Goal: Task Accomplishment & Management: Use online tool/utility

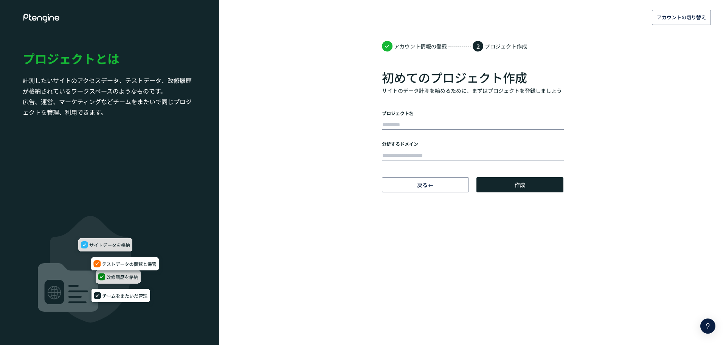
click at [443, 123] on input "text" at bounding box center [473, 124] width 182 height 11
click at [366, 129] on div "アカウントの切り替え アカウント情報の登録 2 プロジェクト作成 初めてのプロジェクト作成 サイトのデータ計測を始めるために、まずはプロジェクトを登録しましょ…" at bounding box center [363, 96] width 726 height 192
click at [416, 121] on input "text" at bounding box center [473, 124] width 182 height 11
click at [383, 143] on label "分析するドメイン" at bounding box center [473, 143] width 182 height 6
click at [390, 152] on input "text" at bounding box center [473, 155] width 182 height 11
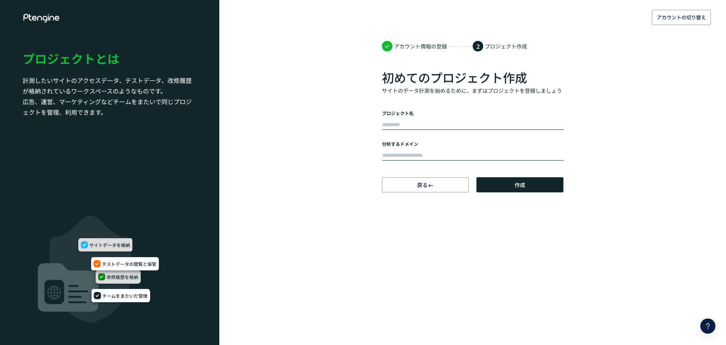
click at [391, 124] on input "text" at bounding box center [473, 124] width 182 height 11
type input "*"
type input "*****"
click at [386, 150] on input "text" at bounding box center [473, 155] width 182 height 11
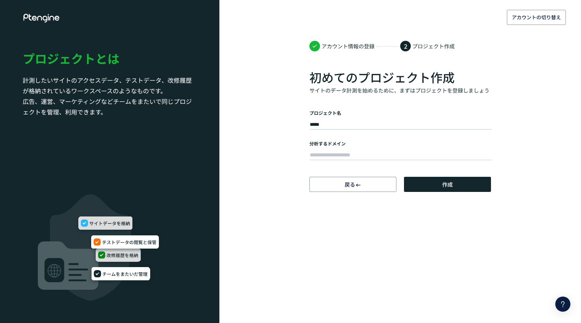
click at [321, 147] on div at bounding box center [400, 154] width 182 height 15
click at [344, 156] on input "text" at bounding box center [401, 155] width 182 height 11
paste input "**********"
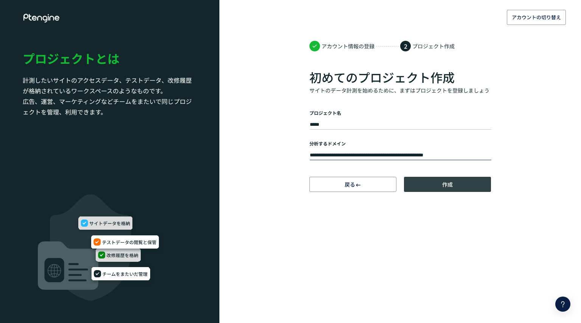
type input "**********"
click at [428, 188] on button "作成" at bounding box center [447, 184] width 87 height 15
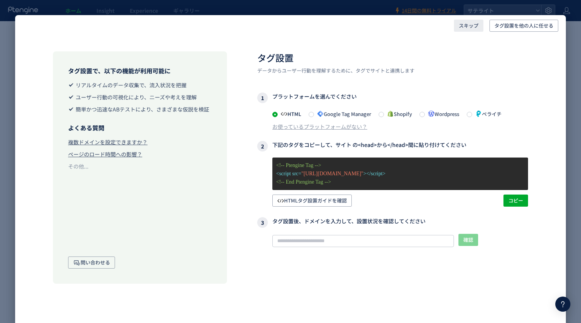
click at [470, 25] on span "スキップ" at bounding box center [469, 26] width 20 height 12
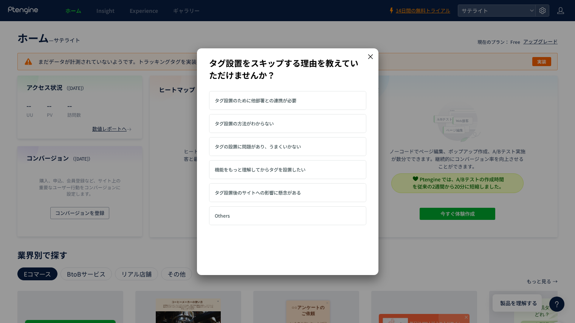
click at [372, 55] on icon at bounding box center [370, 56] width 7 height 7
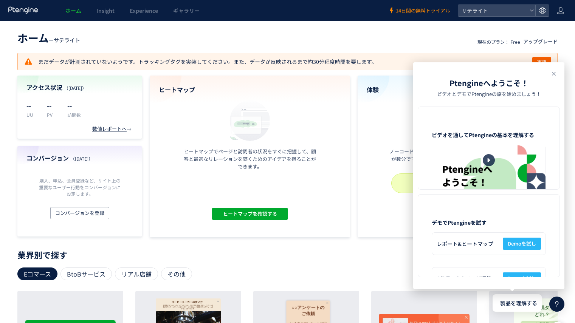
click at [342, 29] on header "ホーム — サテライト 現在のプラン： Free アップグレード" at bounding box center [287, 37] width 540 height 17
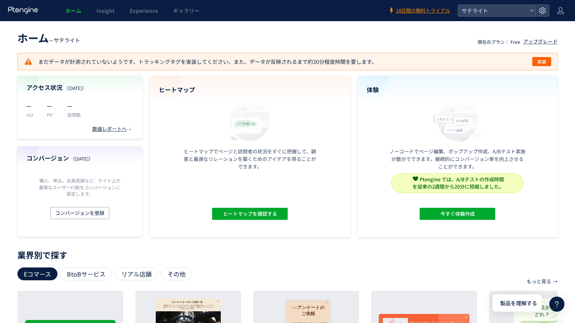
click at [267, 254] on p "業界別で探す" at bounding box center [287, 255] width 540 height 5
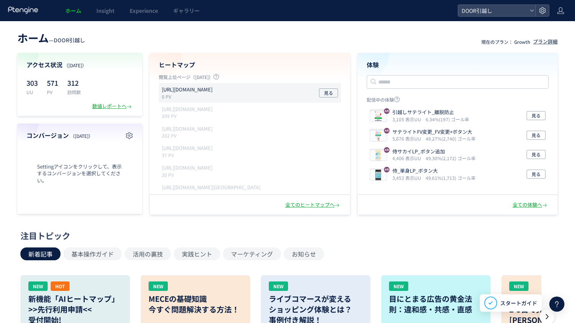
click at [213, 89] on p "https://door.ac/moving_estimates/yamato" at bounding box center [187, 89] width 51 height 7
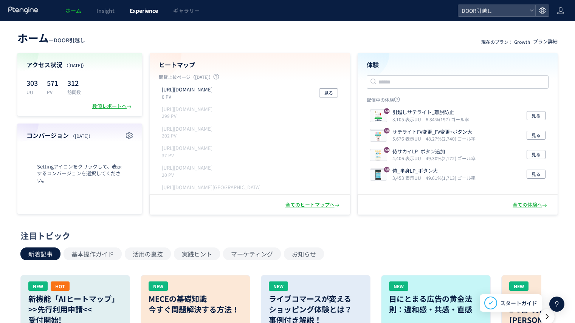
click at [145, 12] on span "Experience" at bounding box center [144, 11] width 28 height 8
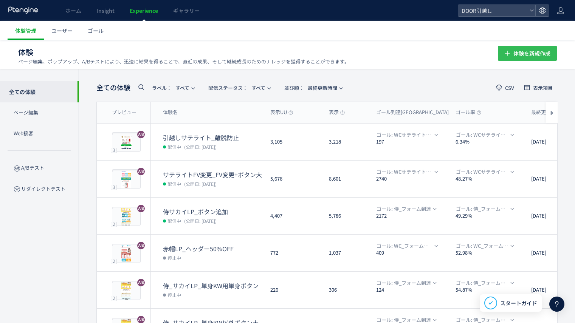
click at [512, 55] on icon "button" at bounding box center [507, 53] width 9 height 9
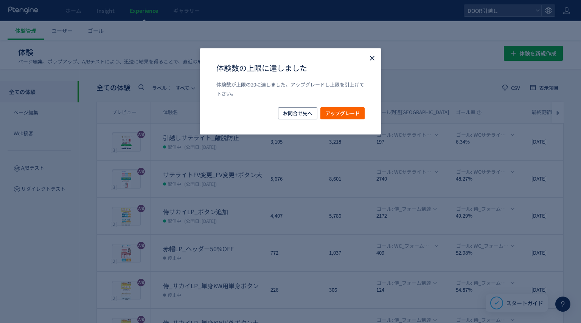
click at [368, 58] on icon "Close" at bounding box center [372, 58] width 8 height 8
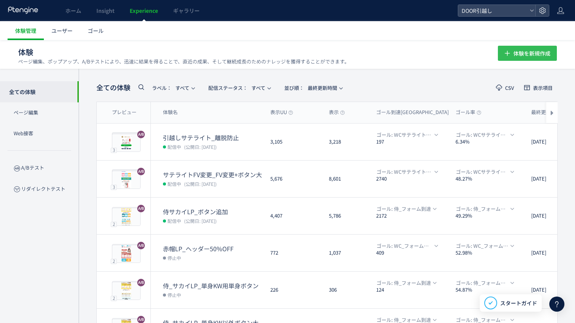
click at [540, 48] on span "体験を新規作成" at bounding box center [532, 53] width 37 height 15
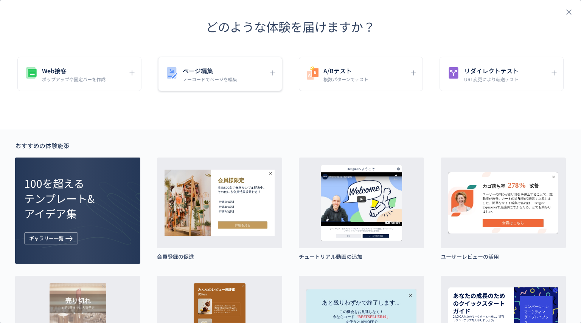
click at [236, 72] on div "ページ編集 ノーコードでページを編集" at bounding box center [214, 73] width 100 height 17
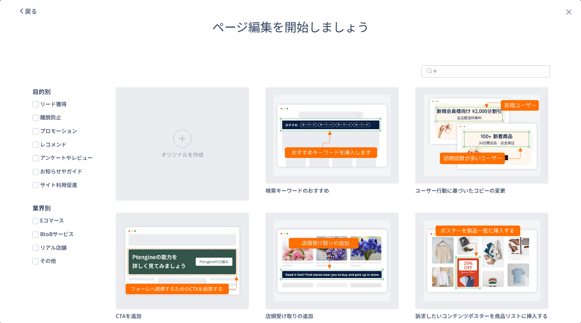
click at [27, 13] on span "戻る" at bounding box center [31, 10] width 12 height 9
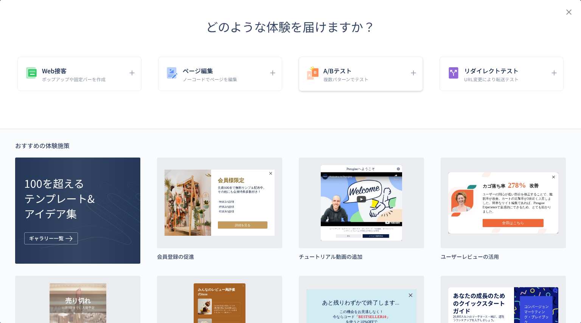
click at [345, 76] on p "複数パターンでテスト" at bounding box center [345, 79] width 45 height 6
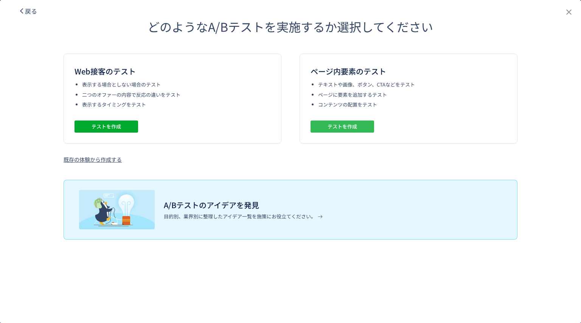
click at [353, 129] on span "テストを作成" at bounding box center [341, 127] width 29 height 12
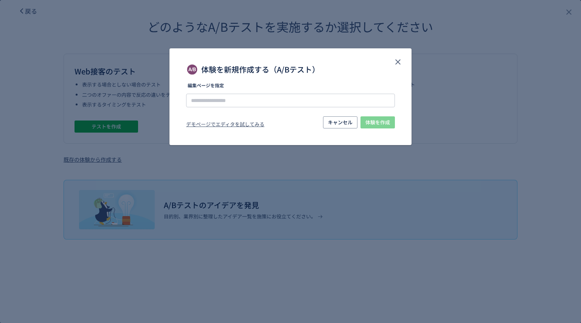
click at [291, 92] on label "編集ページを指定" at bounding box center [290, 87] width 209 height 9
click at [276, 100] on input "体験を新規作成する（A/Bテスト）" at bounding box center [290, 101] width 209 height 14
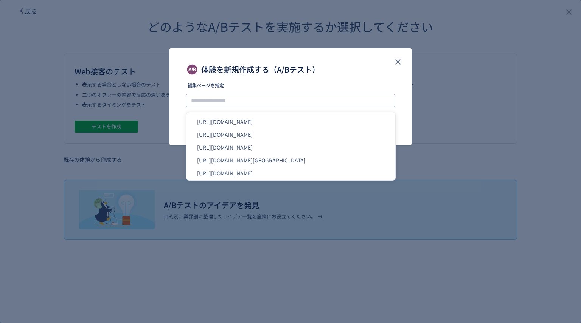
paste input "**********"
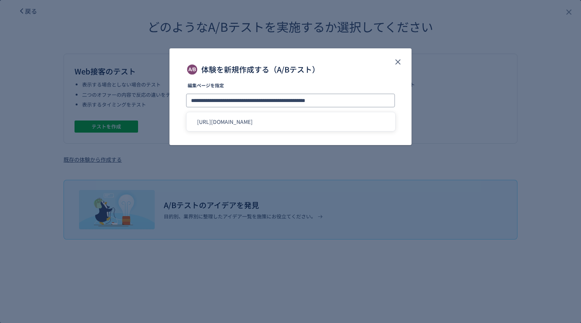
type input "**********"
click at [351, 69] on div "体験を新規作成する（A/Bテスト）" at bounding box center [290, 70] width 209 height 12
click at [379, 125] on span "体験を作成" at bounding box center [377, 122] width 25 height 12
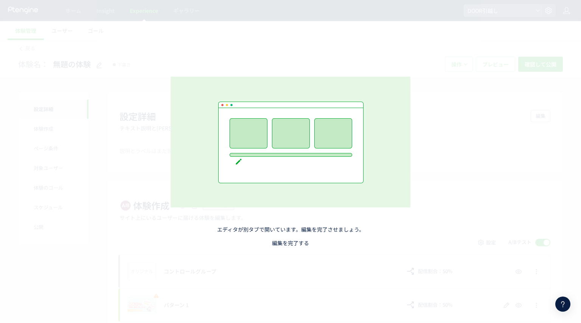
click at [292, 244] on link "編集を完了する" at bounding box center [290, 243] width 37 height 8
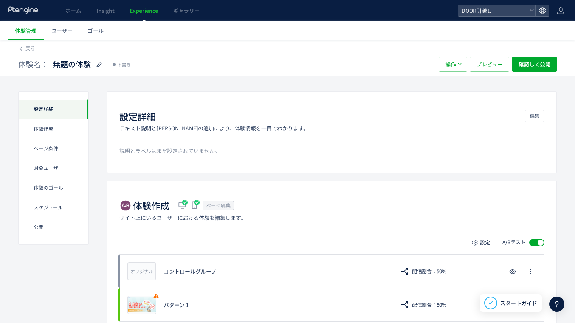
click at [60, 111] on div "設定詳細" at bounding box center [54, 109] width 70 height 20
click at [141, 14] on span "Experience" at bounding box center [144, 11] width 28 height 8
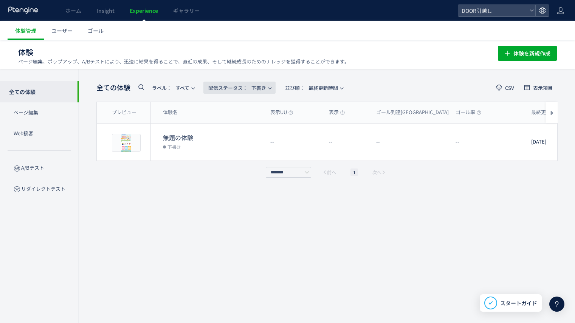
click at [253, 86] on span "配信ステータス​： 下書き" at bounding box center [237, 88] width 58 height 12
click at [247, 105] on li "すべて" at bounding box center [241, 109] width 31 height 14
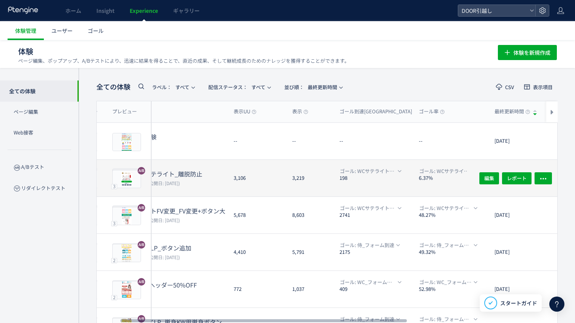
scroll to position [0, 37]
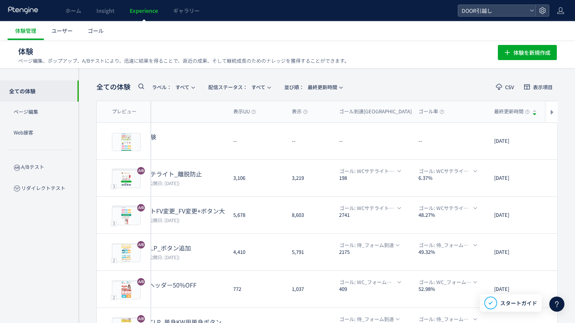
click at [331, 78] on div "全ての体験 ラベル： すべて 配信ステータス​： すべて 並び順： 最終更新時間 CSV 表示項目 プレビュー 体験名 表示UU 表示 ゴール到達UU ゴール…" at bounding box center [327, 295] width 497 height 454
click at [326, 79] on div "全ての体験 ラベル： すべて 配信ステータス​： すべて 並び順： 最終更新時間" at bounding box center [221, 87] width 250 height 16
click at [326, 84] on span "並び順： 最終更新時間" at bounding box center [310, 87] width 53 height 12
click at [321, 181] on li "最終更新時間" at bounding box center [329, 176] width 75 height 14
click at [393, 76] on div "全ての体験 ラベル： すべて 配信ステータス​： すべて 並び順： 最終更新時間 CSV 表示項目 プレビュー 体験名 表示UU 表示 ゴール到達UU ゴール…" at bounding box center [327, 295] width 497 height 454
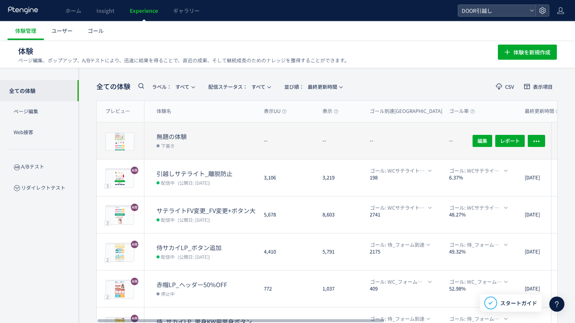
scroll to position [0, 0]
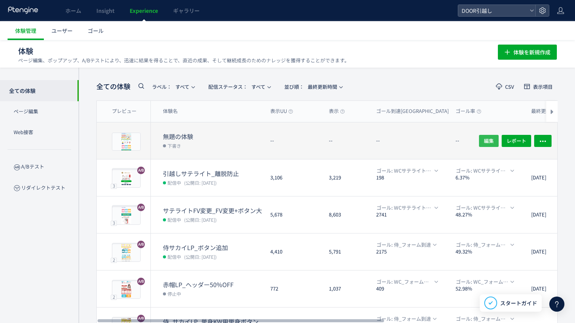
click at [485, 143] on span "編集" at bounding box center [489, 141] width 10 height 12
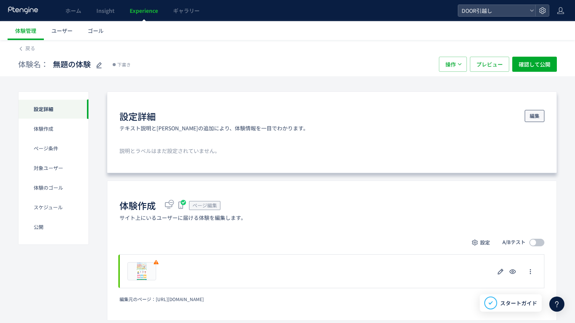
click at [532, 110] on span "編集" at bounding box center [535, 116] width 10 height 12
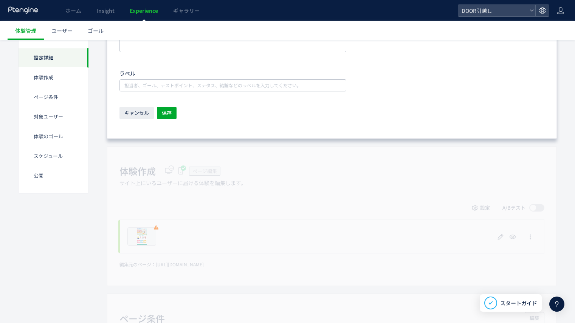
scroll to position [208, 0]
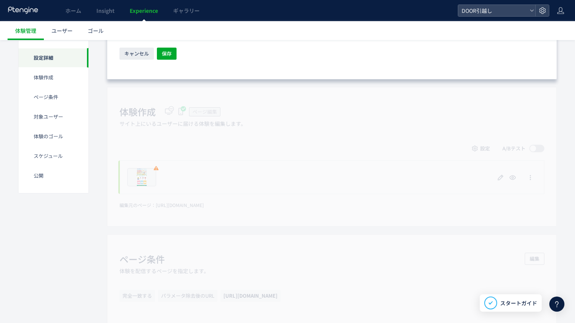
click at [363, 164] on div "体験作成 ページ編集 サイト上にいるユーザーに届ける体験を編集します。 設定 A/Bテスト プレビュー 削除の確認 キャンセル 削除 一時停止の確認 キャンセ…" at bounding box center [332, 157] width 450 height 140
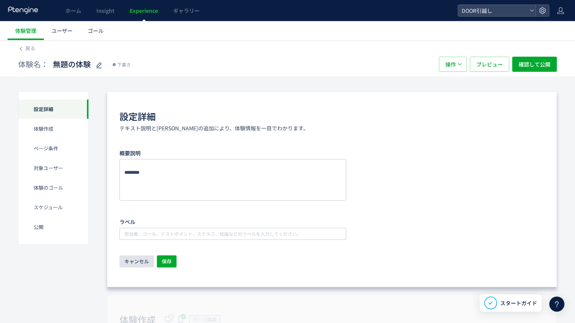
click at [133, 257] on span "キャンセル" at bounding box center [136, 262] width 25 height 12
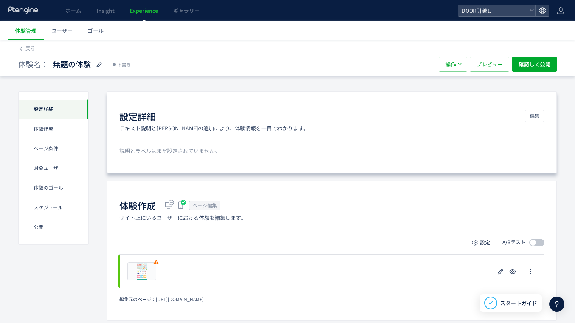
scroll to position [85, 0]
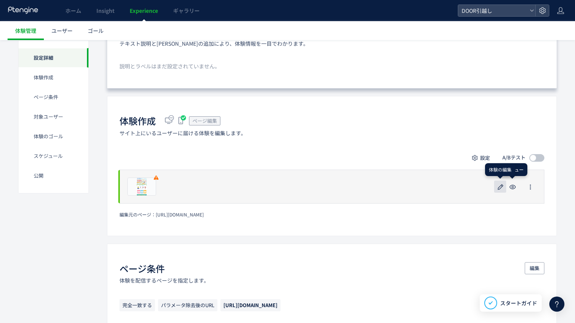
click at [502, 186] on use "button" at bounding box center [501, 187] width 6 height 6
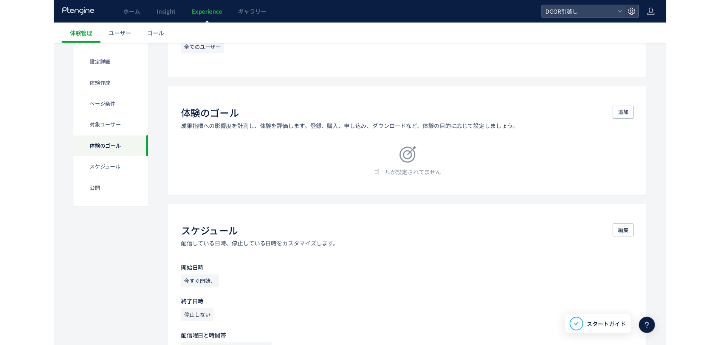
scroll to position [451, 0]
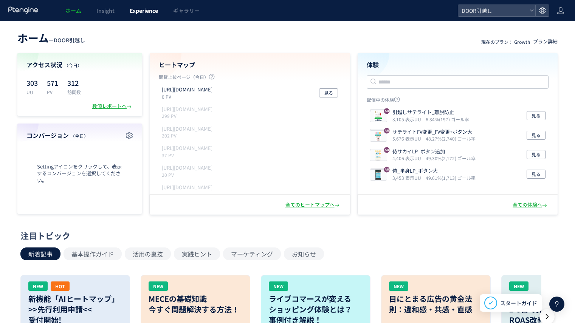
click at [141, 12] on span "Experience" at bounding box center [144, 11] width 28 height 8
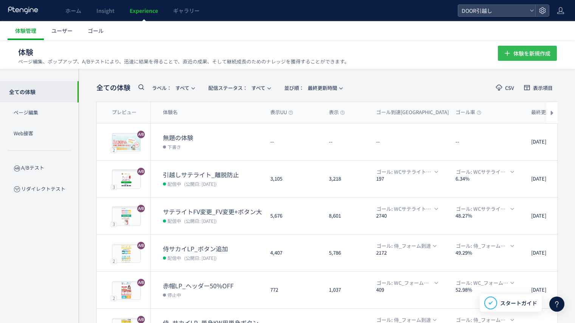
click at [524, 56] on span "体験を新規作成" at bounding box center [532, 53] width 37 height 15
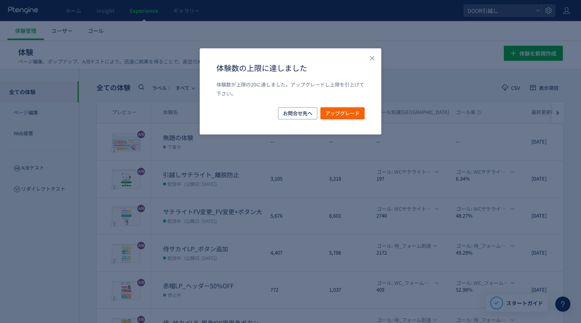
click at [365, 51] on div "体験数の上限に達しました 体験数が上限の20に達しました。アップグレードし上限を引上げて下さい。 お問合せ先へ アップグレード" at bounding box center [291, 91] width 182 height 86
click at [369, 53] on div "体験数の上限に達しました 体験数が上限の20に達しました。アップグレードし上限を引上げて下さい。 お問合せ先へ アップグレード" at bounding box center [291, 91] width 182 height 86
click at [371, 57] on use "Close" at bounding box center [372, 58] width 4 height 4
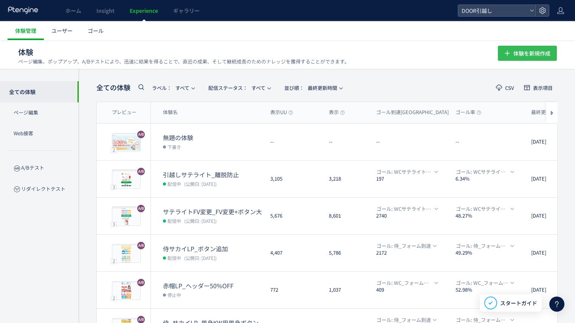
click at [529, 57] on span "体験を新規作成" at bounding box center [532, 53] width 37 height 15
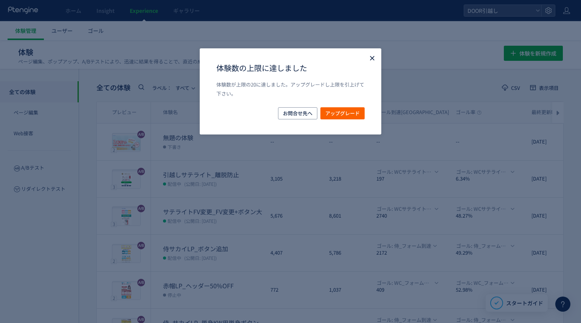
click at [371, 62] on icon "Close" at bounding box center [372, 58] width 8 height 8
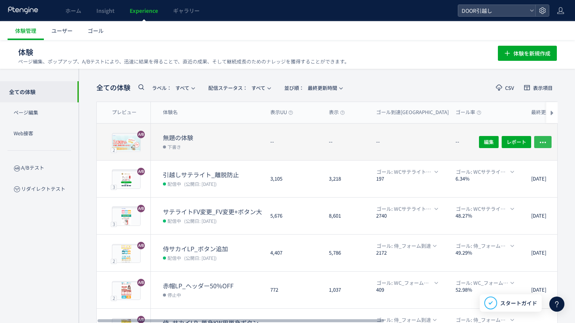
click at [546, 138] on span "button" at bounding box center [543, 142] width 8 height 12
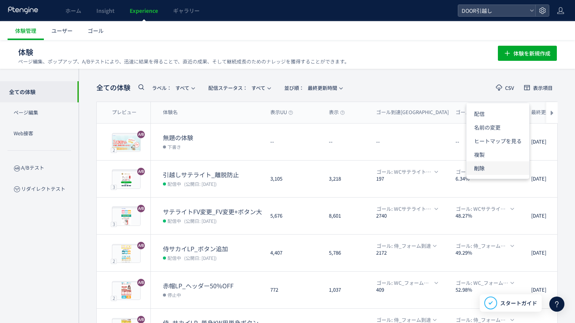
click at [495, 167] on li "削除" at bounding box center [498, 168] width 63 height 14
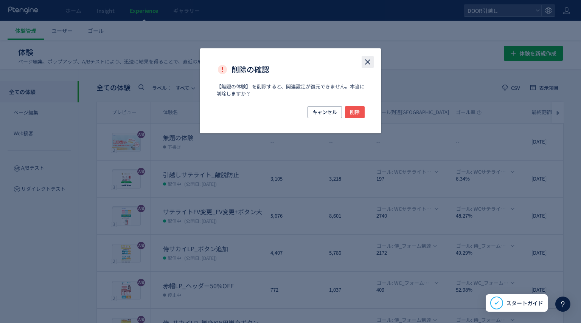
click at [365, 64] on icon "close" at bounding box center [367, 61] width 9 height 9
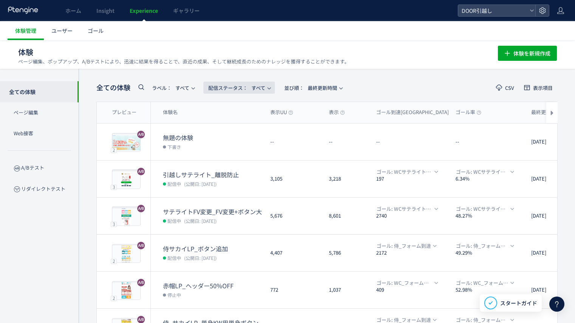
click at [253, 85] on span "配信ステータス​： すべて" at bounding box center [236, 88] width 57 height 12
click at [239, 160] on li "下書き" at bounding box center [241, 164] width 31 height 14
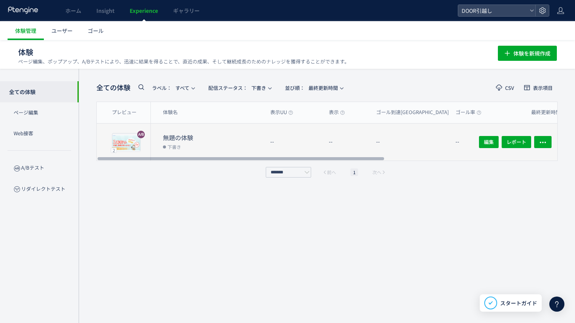
drag, startPoint x: 251, startPoint y: 157, endPoint x: 230, endPoint y: 141, distance: 26.2
click at [230, 157] on div at bounding box center [241, 159] width 287 height 5
click at [546, 144] on icon "button" at bounding box center [543, 143] width 8 height 8
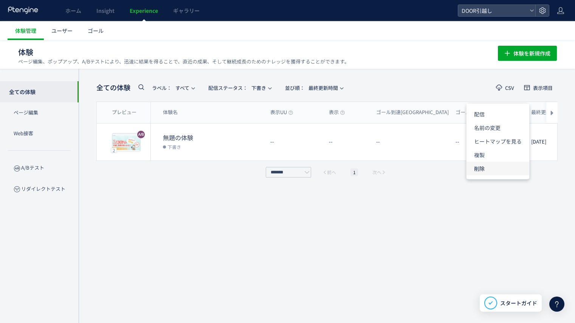
click at [493, 173] on li "削除" at bounding box center [498, 169] width 63 height 14
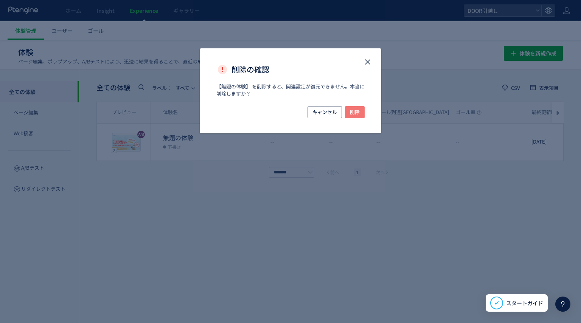
click at [354, 111] on span "削除" at bounding box center [355, 112] width 10 height 12
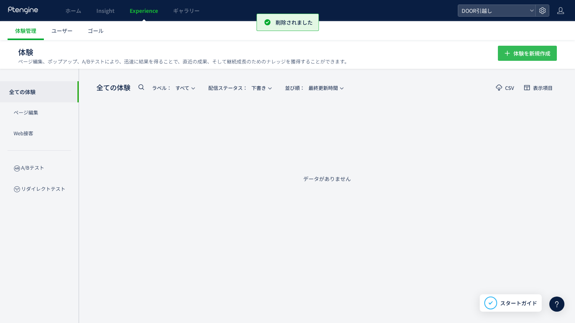
click at [528, 51] on span "体験を新規作成" at bounding box center [532, 53] width 37 height 15
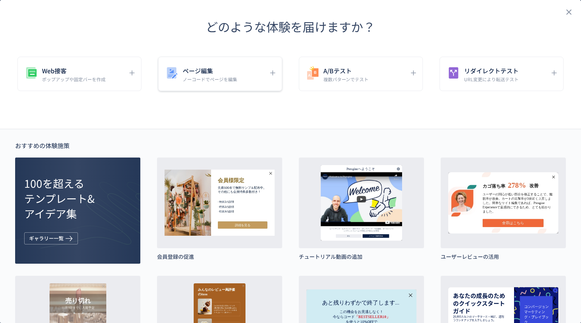
click at [232, 77] on p "ノーコードでページを編集" at bounding box center [210, 79] width 54 height 6
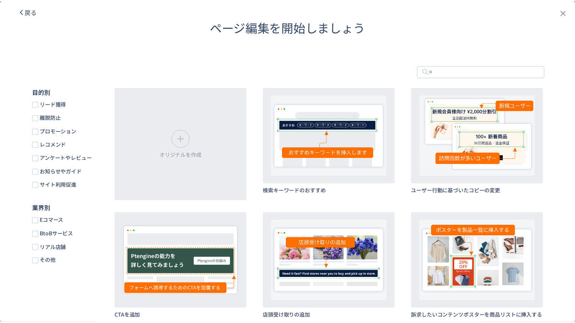
scroll to position [9, 0]
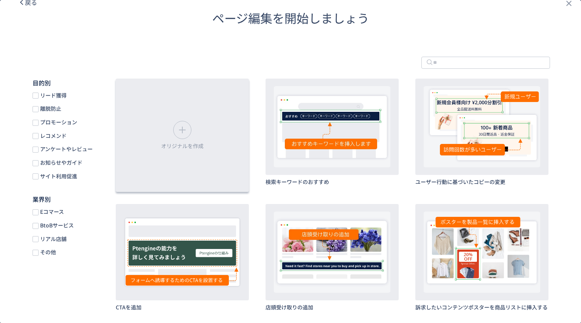
click at [179, 141] on div "オリジナルを作成" at bounding box center [182, 135] width 133 height 113
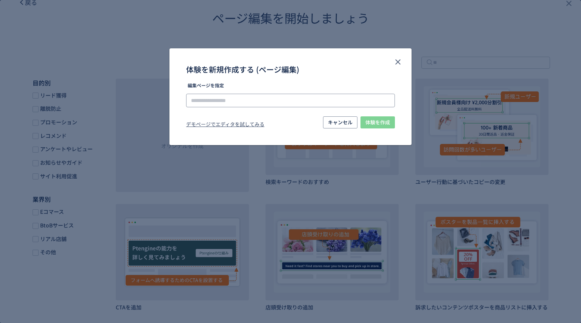
click at [307, 101] on input "体験を新規作成する (ページ編集)" at bounding box center [290, 101] width 209 height 14
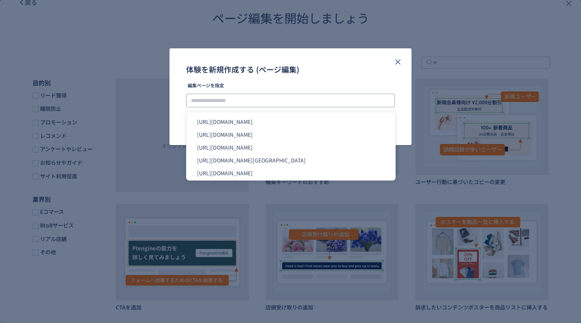
paste input "**********"
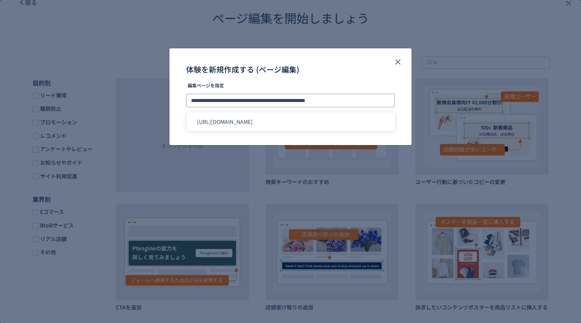
type input "**********"
click at [350, 77] on div "体験を新規作成する (ページ編集)" at bounding box center [290, 65] width 242 height 35
click at [380, 124] on span "体験を作成" at bounding box center [377, 122] width 25 height 12
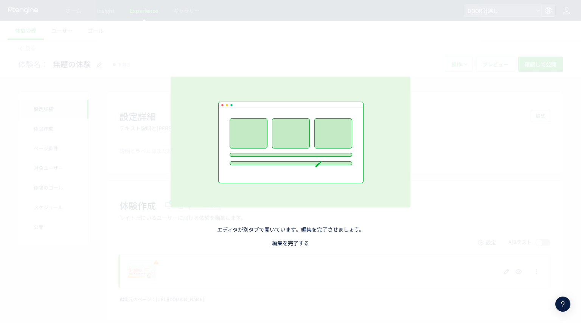
click at [281, 242] on link "編集を完了する" at bounding box center [290, 243] width 37 height 8
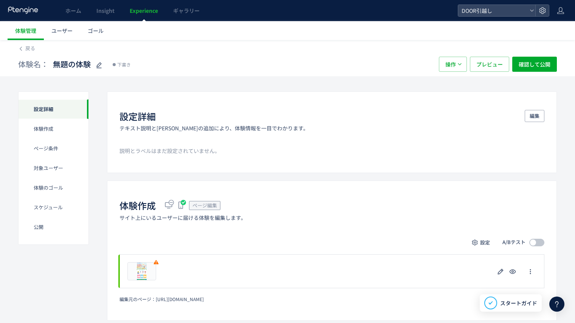
click at [144, 13] on span "Experience" at bounding box center [144, 11] width 28 height 8
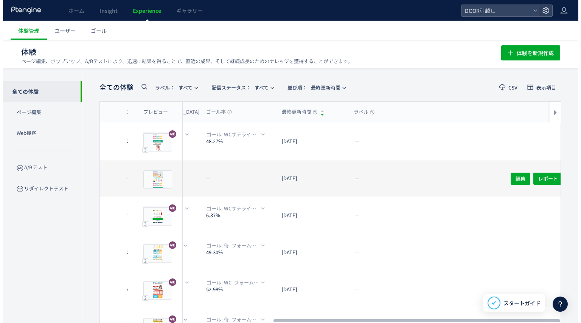
scroll to position [0, 281]
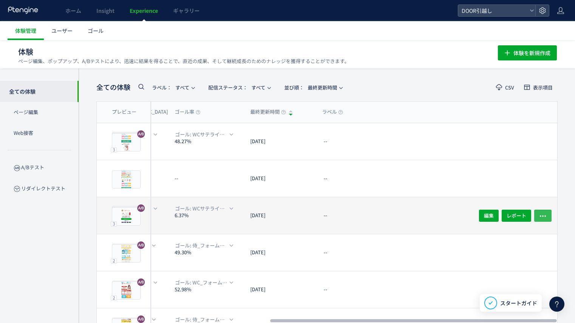
click at [538, 216] on button "button" at bounding box center [542, 215] width 17 height 12
click at [430, 220] on div "--" at bounding box center [391, 215] width 151 height 37
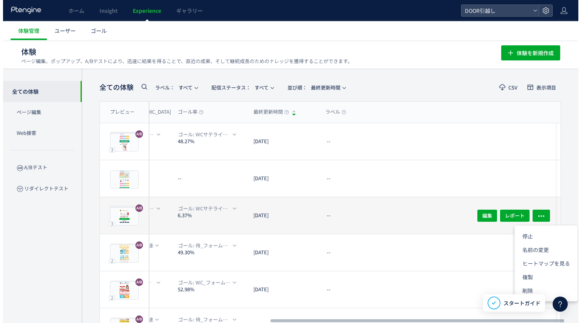
scroll to position [0, 276]
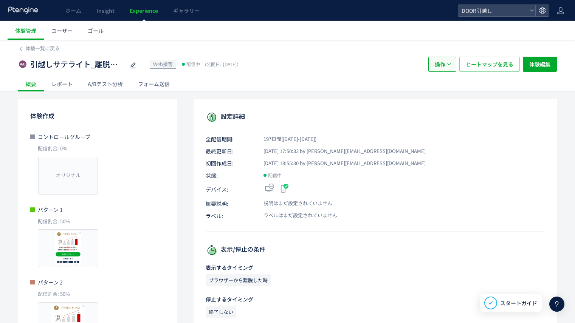
click at [446, 65] on button "操作" at bounding box center [442, 64] width 28 height 15
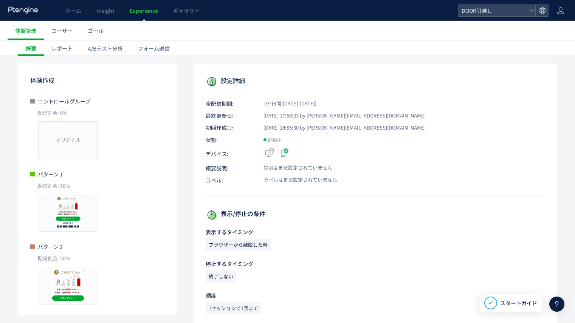
scroll to position [36, 0]
click at [28, 35] on link "体験管理" at bounding box center [26, 30] width 36 height 19
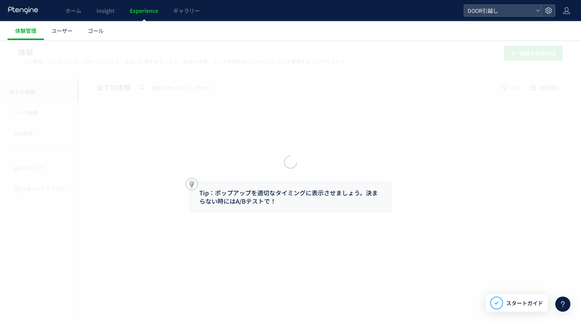
click at [143, 15] on div at bounding box center [290, 161] width 581 height 323
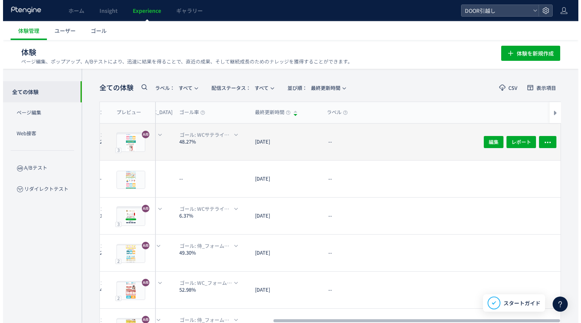
scroll to position [0, 281]
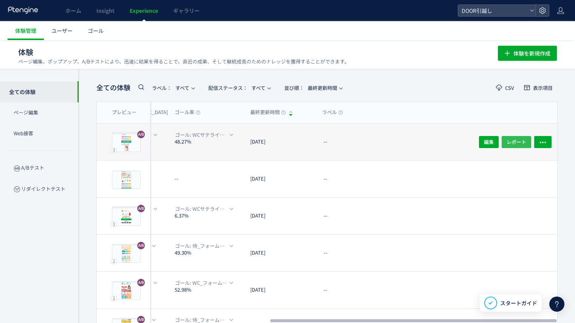
click at [514, 141] on span "レポート" at bounding box center [517, 142] width 20 height 12
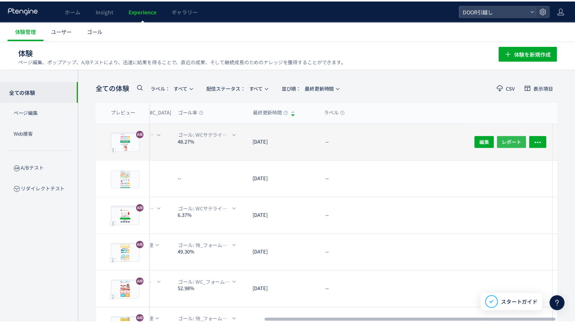
scroll to position [0, 276]
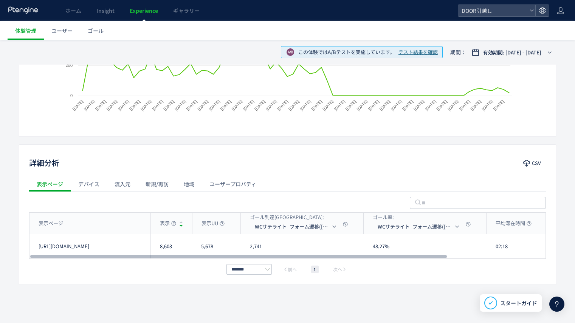
click at [92, 182] on div "デバイス" at bounding box center [89, 184] width 36 height 15
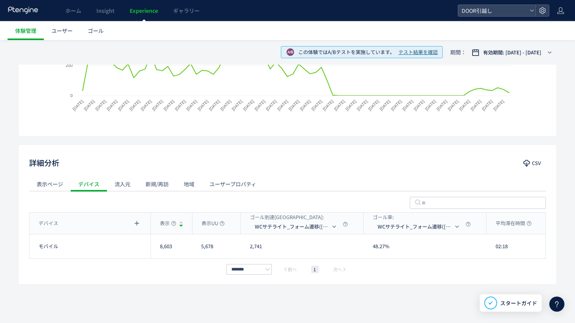
click at [132, 186] on div "流入元" at bounding box center [122, 184] width 31 height 15
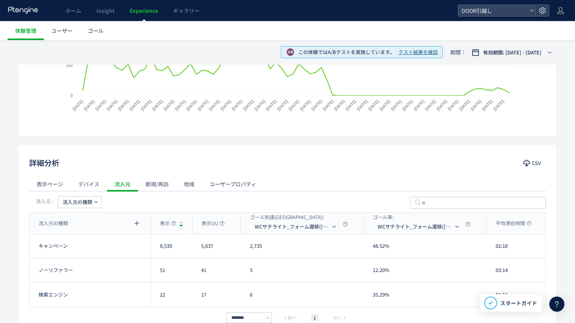
click at [156, 185] on div "新規/再訪" at bounding box center [157, 184] width 38 height 15
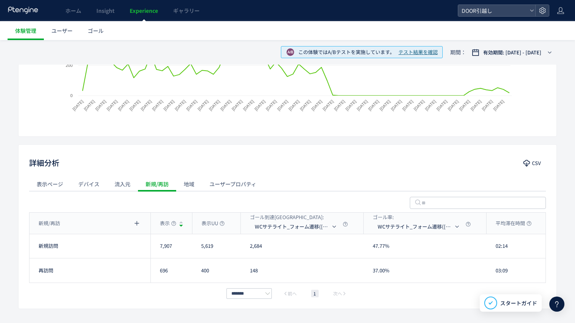
click at [128, 185] on div "流入元" at bounding box center [122, 184] width 31 height 15
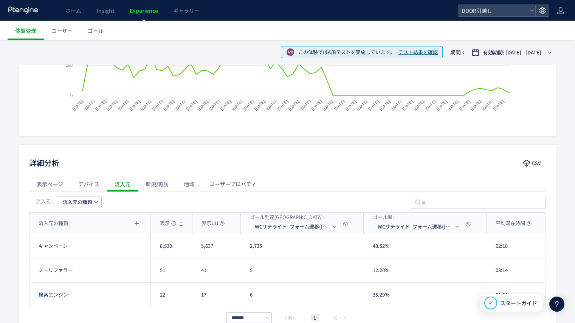
click at [212, 181] on div "ユーザープロパティ" at bounding box center [233, 184] width 62 height 15
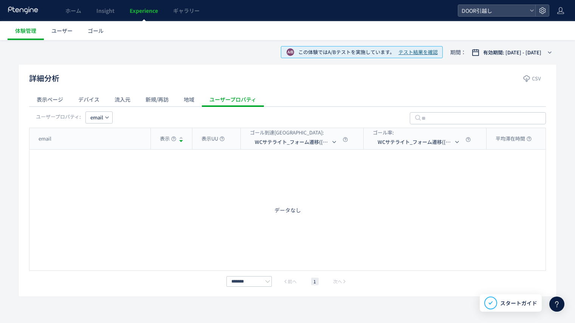
click at [189, 105] on div "地域" at bounding box center [189, 99] width 26 height 15
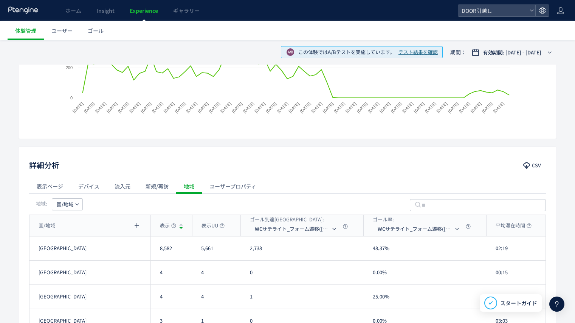
scroll to position [269, 0]
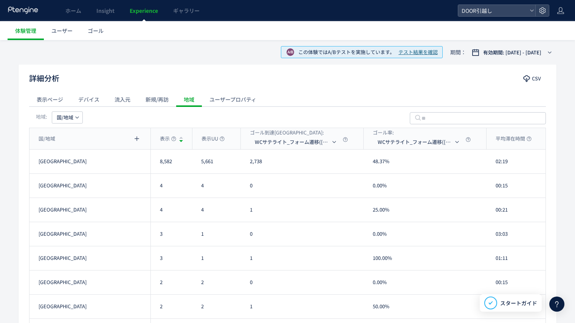
click at [164, 101] on div "新規/再訪" at bounding box center [157, 99] width 38 height 15
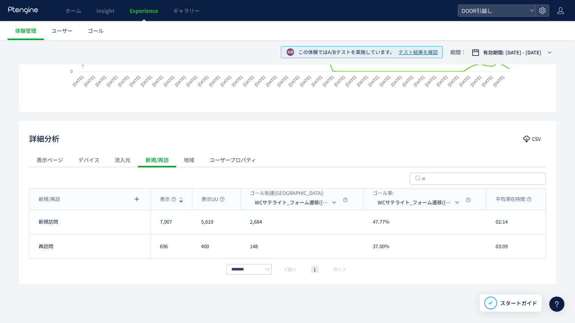
scroll to position [172, 0]
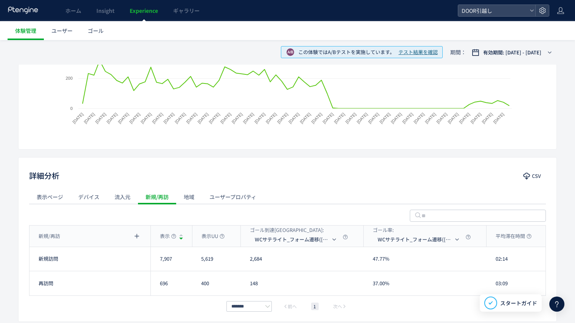
click at [118, 199] on div "流入元" at bounding box center [122, 196] width 31 height 15
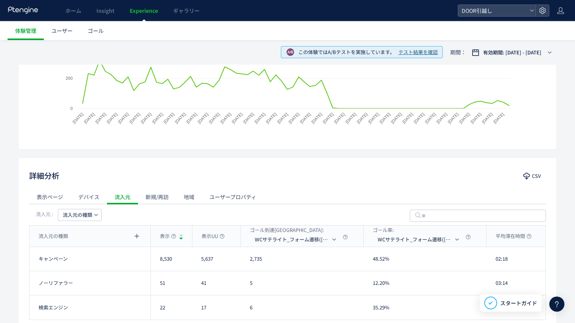
click at [96, 197] on div "デバイス" at bounding box center [89, 196] width 36 height 15
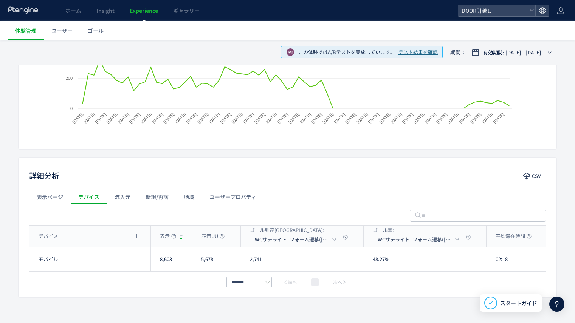
click at [59, 198] on div "表示ページ" at bounding box center [50, 196] width 42 height 15
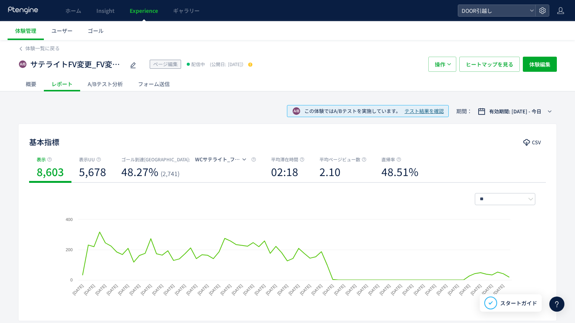
click at [112, 84] on div "A/Bテスト分析" at bounding box center [105, 83] width 50 height 15
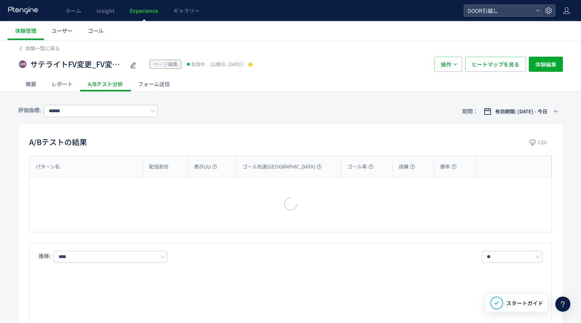
type input "**********"
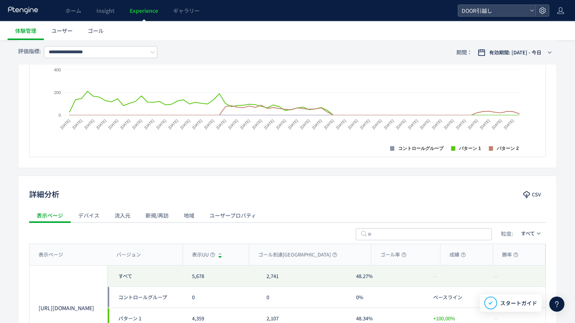
scroll to position [327, 0]
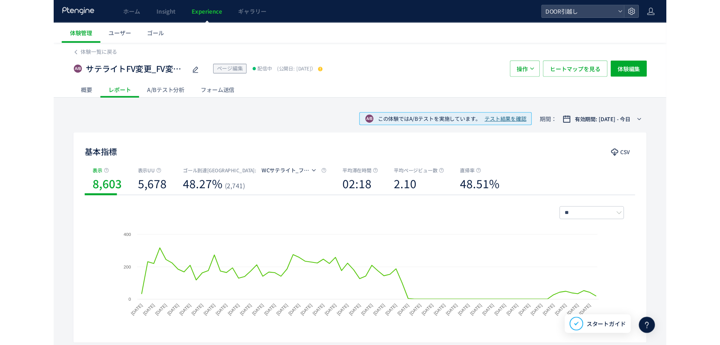
scroll to position [0, 0]
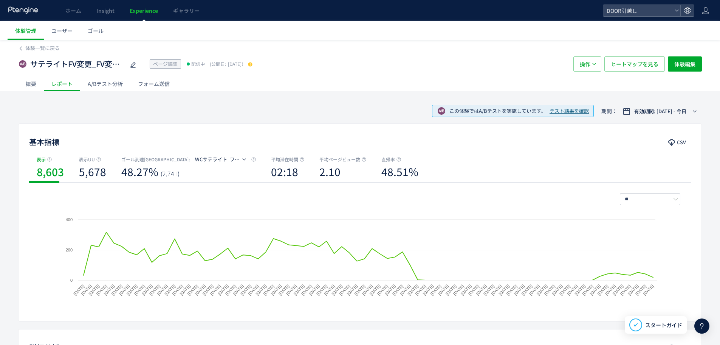
click at [154, 14] on span "Experience" at bounding box center [144, 11] width 28 height 8
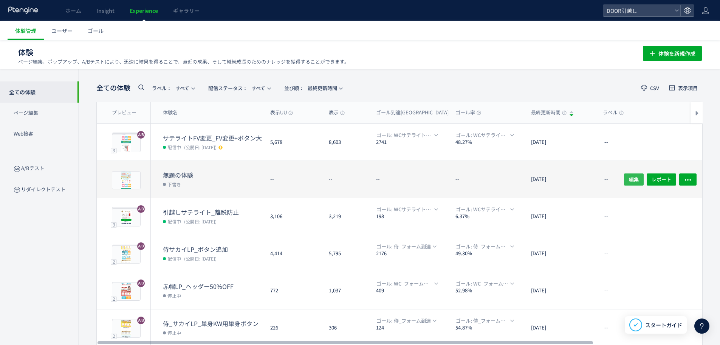
click at [575, 179] on button "編集" at bounding box center [634, 179] width 20 height 12
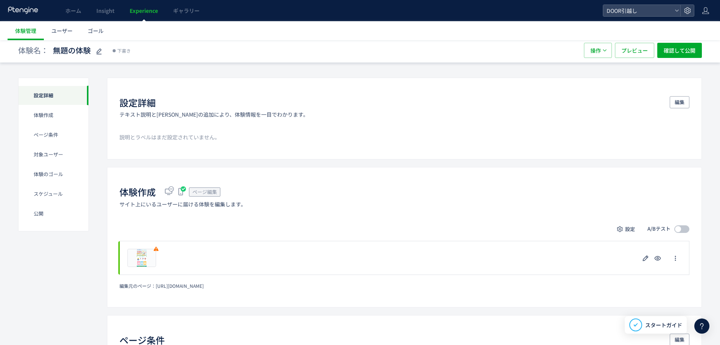
scroll to position [4, 0]
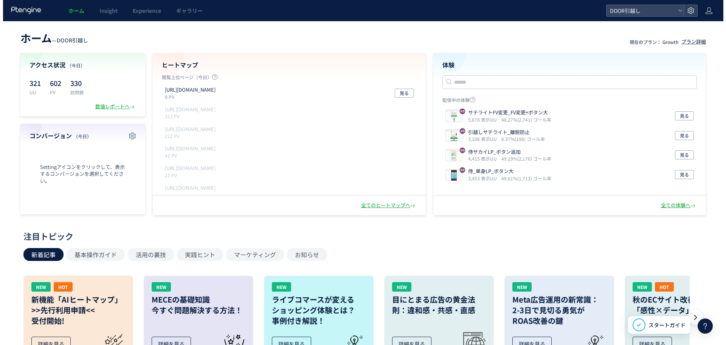
scroll to position [1, 0]
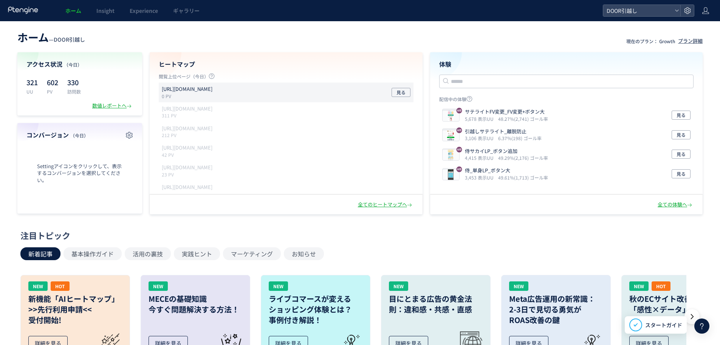
click at [213, 88] on p "https://door.ac/moving_estimates/yamato" at bounding box center [187, 88] width 51 height 7
click at [236, 64] on h4 "ヒートマップ" at bounding box center [286, 64] width 255 height 9
click at [177, 63] on div "ヒートマップ 閲覧上位ページ（今日） https://door.ac/moving_estimates/yamato 0 PV 見る https://door…" at bounding box center [286, 133] width 273 height 162
click at [398, 93] on span "見る" at bounding box center [401, 92] width 9 height 9
click at [366, 202] on div "全てのヒートマップへ" at bounding box center [386, 204] width 56 height 7
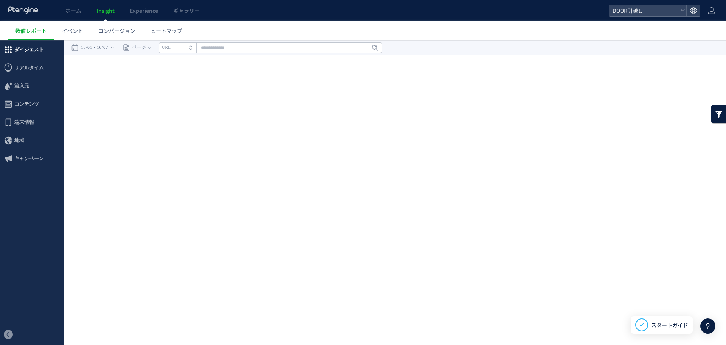
click at [21, 51] on span "ダイジェスト" at bounding box center [28, 49] width 29 height 18
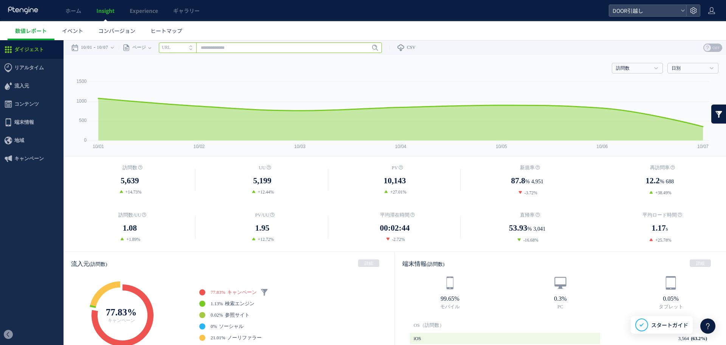
click at [302, 52] on input "text" at bounding box center [270, 47] width 223 height 11
paste input "**********"
type input "**********"
click at [378, 47] on span "Enter" at bounding box center [373, 47] width 10 height 8
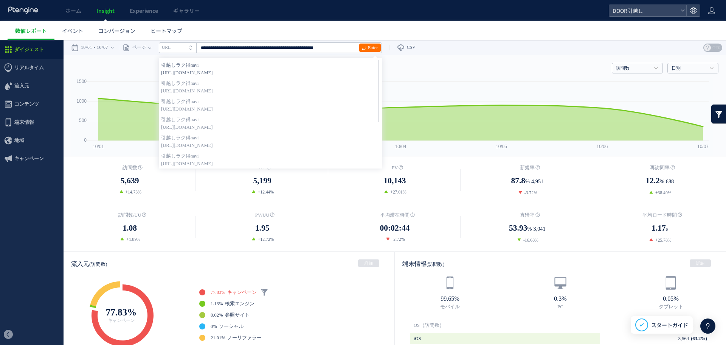
click at [324, 71] on span "[URL][DOMAIN_NAME]" at bounding box center [270, 73] width 219 height 8
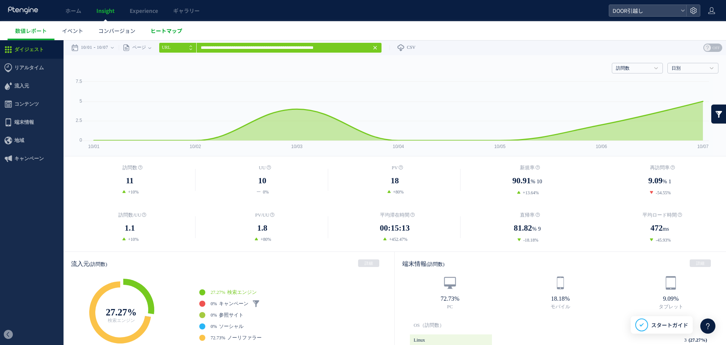
click at [172, 36] on link "ヒートマップ" at bounding box center [166, 30] width 47 height 19
